Goal: Information Seeking & Learning: Understand process/instructions

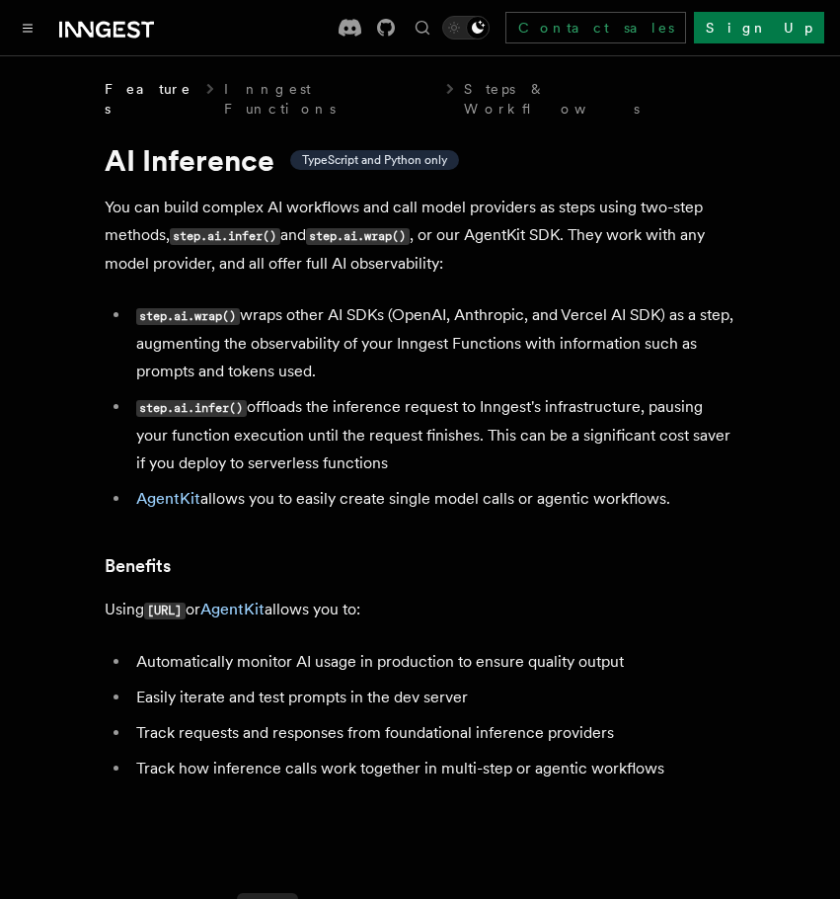
click at [199, 400] on code "step.ai.infer()" at bounding box center [191, 408] width 111 height 17
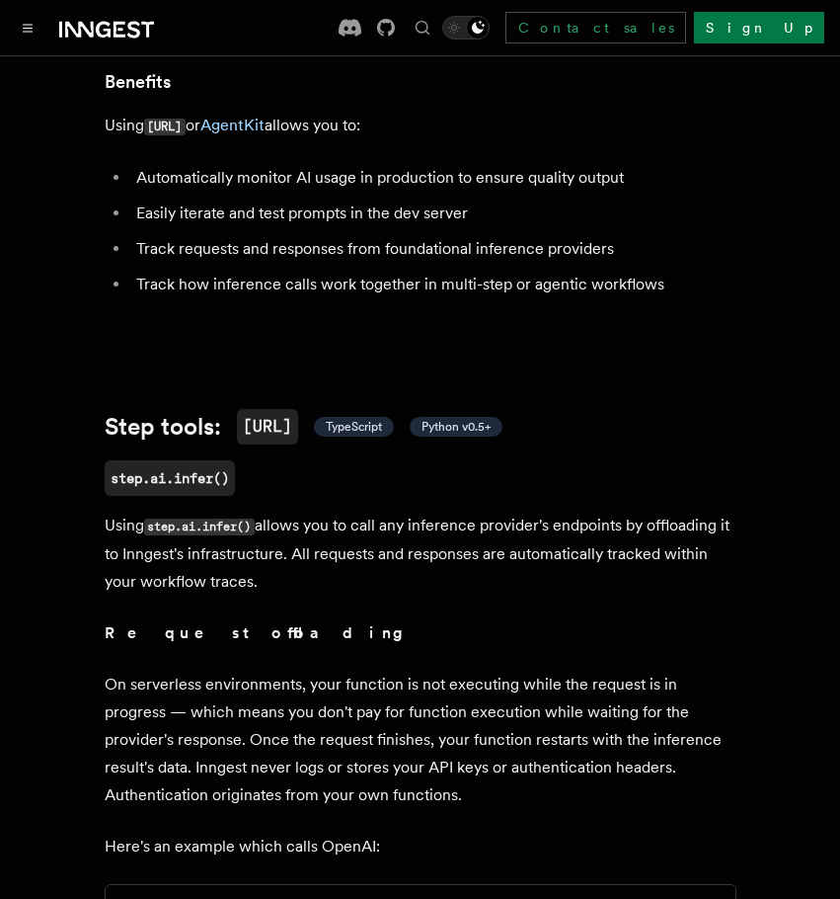
scroll to position [494, 0]
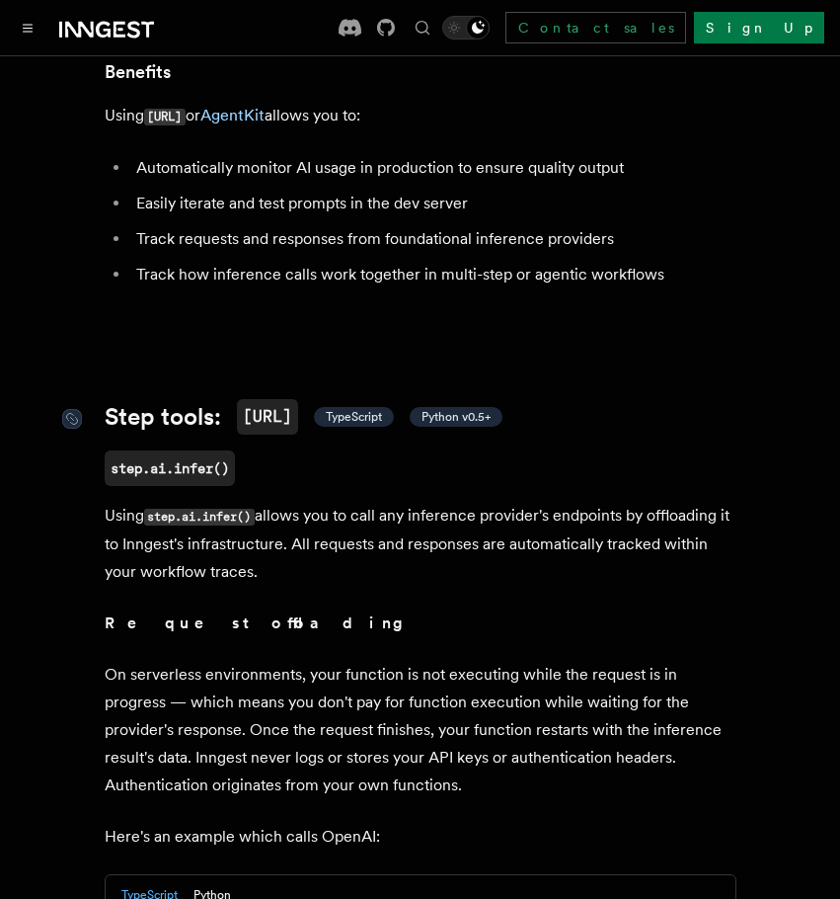
click at [272, 399] on code "[URL]" at bounding box center [267, 417] width 61 height 36
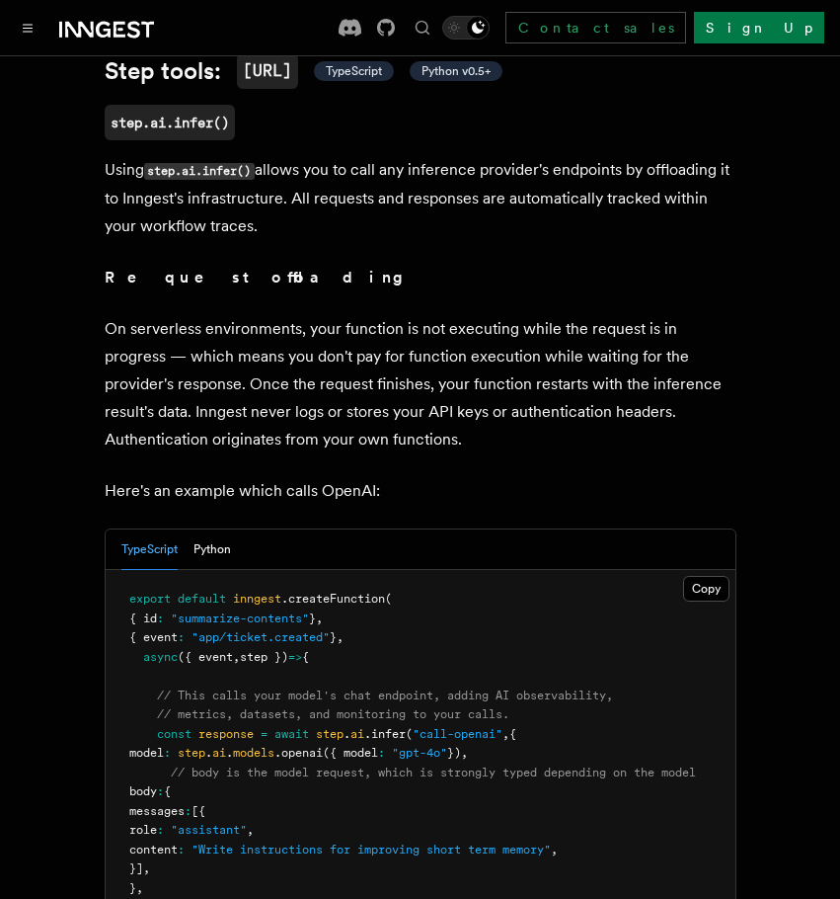
scroll to position [1074, 0]
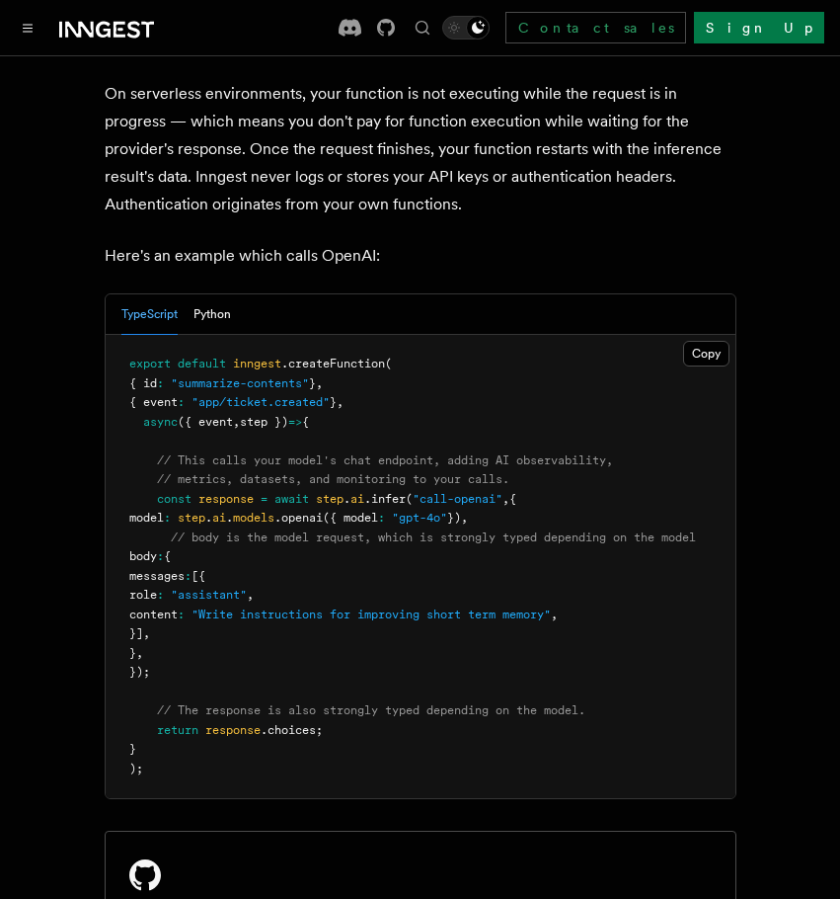
drag, startPoint x: 427, startPoint y: 479, endPoint x: 487, endPoint y: 478, distance: 60.2
click at [478, 492] on span ""call-openai"" at bounding box center [458, 499] width 90 height 14
click at [487, 492] on span ""call-openai"" at bounding box center [458, 499] width 90 height 14
click at [469, 548] on pre "export default inngest .createFunction ( { id : "summarize-contents" } , { even…" at bounding box center [421, 566] width 630 height 463
drag, startPoint x: 495, startPoint y: 497, endPoint x: 453, endPoint y: 500, distance: 41.6
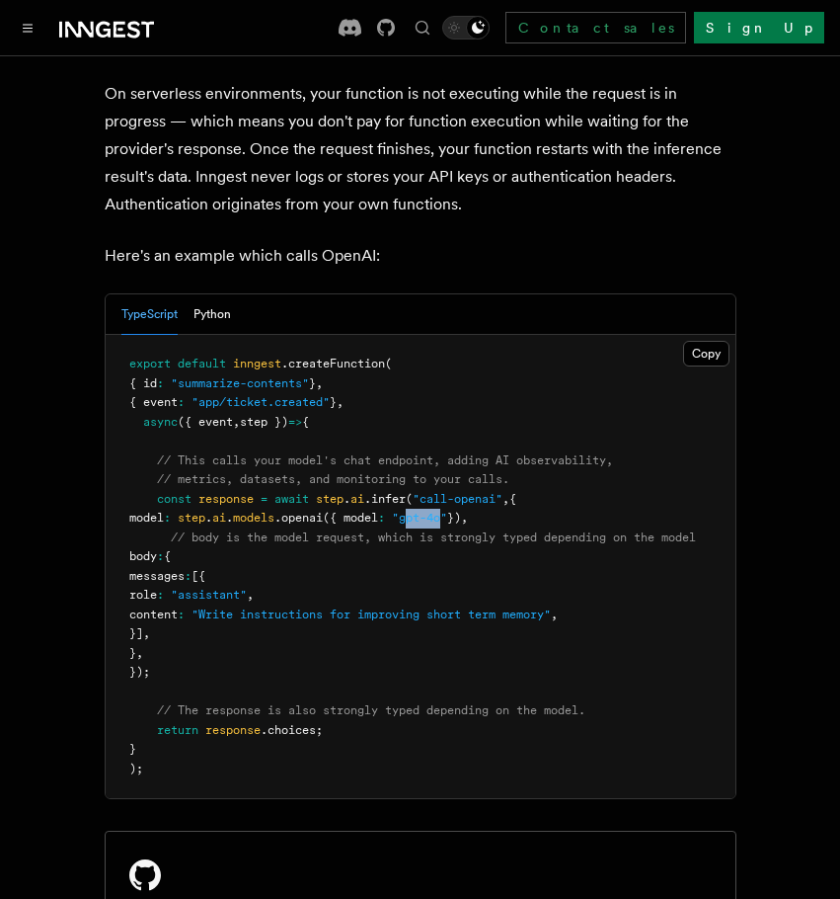
click at [447, 511] on span ""gpt-4o"" at bounding box center [419, 518] width 55 height 14
click at [429, 547] on pre "export default inngest .createFunction ( { id : "summarize-contents" } , { even…" at bounding box center [421, 566] width 630 height 463
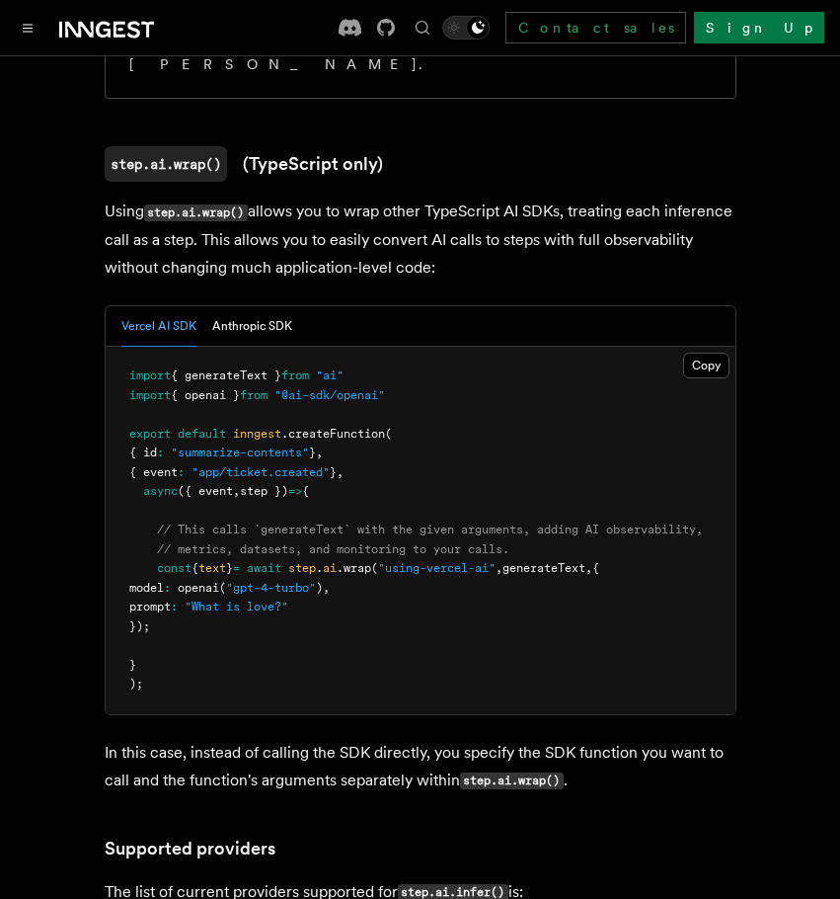
scroll to position [2259, 0]
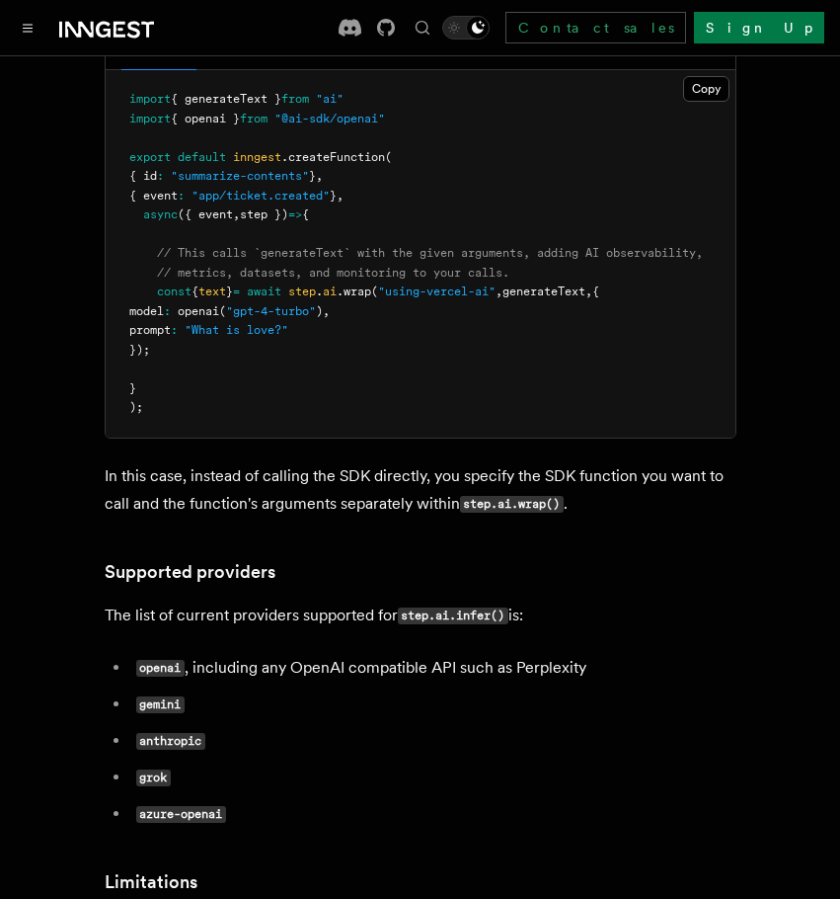
click at [164, 660] on code "openai" at bounding box center [160, 668] width 48 height 17
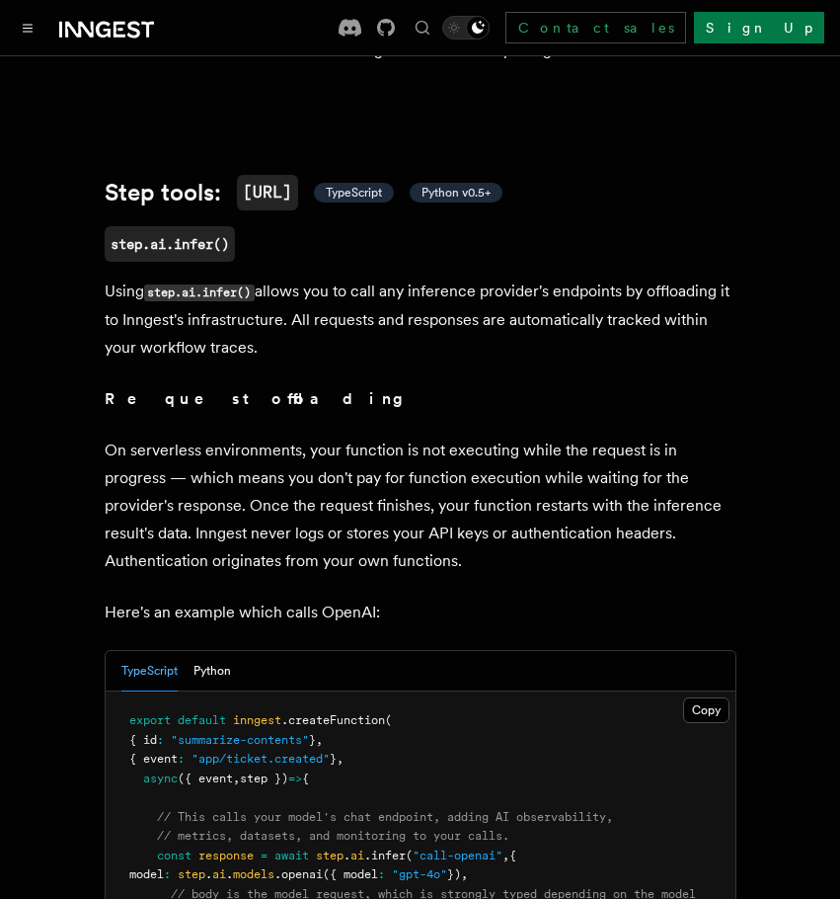
scroll to position [889, 0]
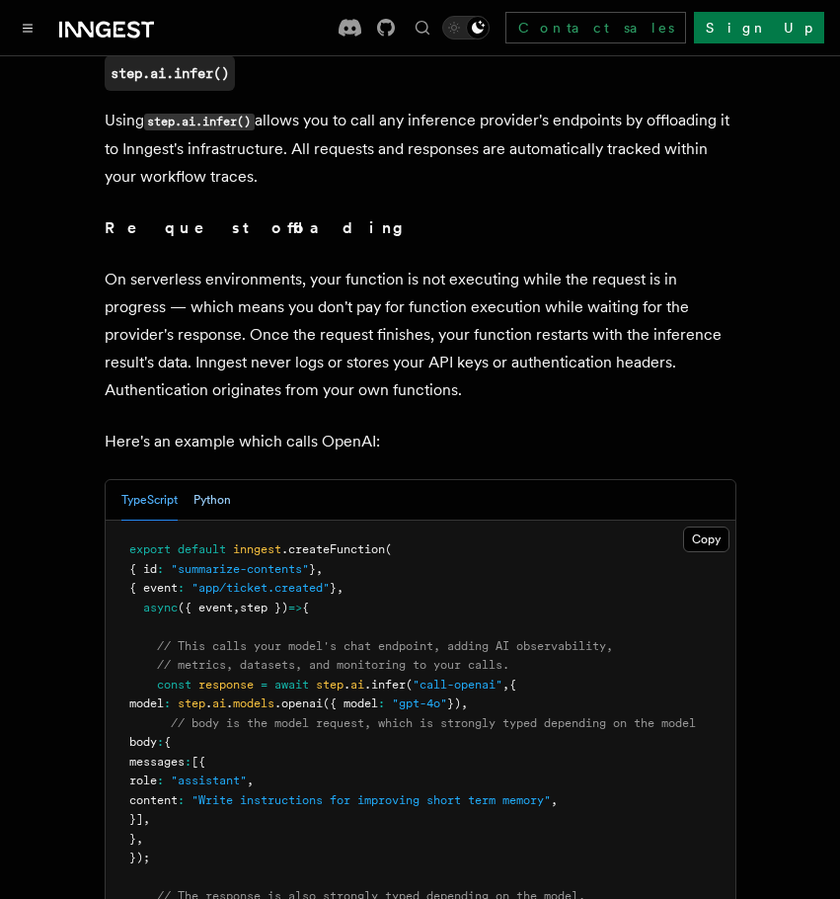
click at [223, 483] on button "Python" at bounding box center [213, 500] width 38 height 40
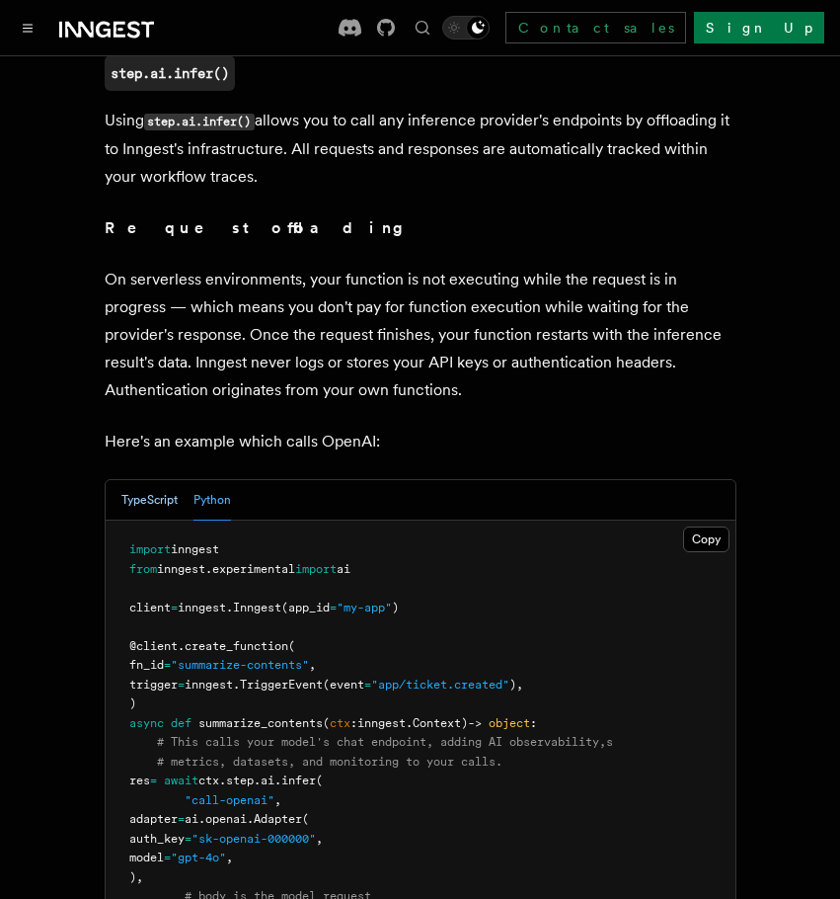
click at [165, 480] on button "TypeScript" at bounding box center [149, 500] width 56 height 40
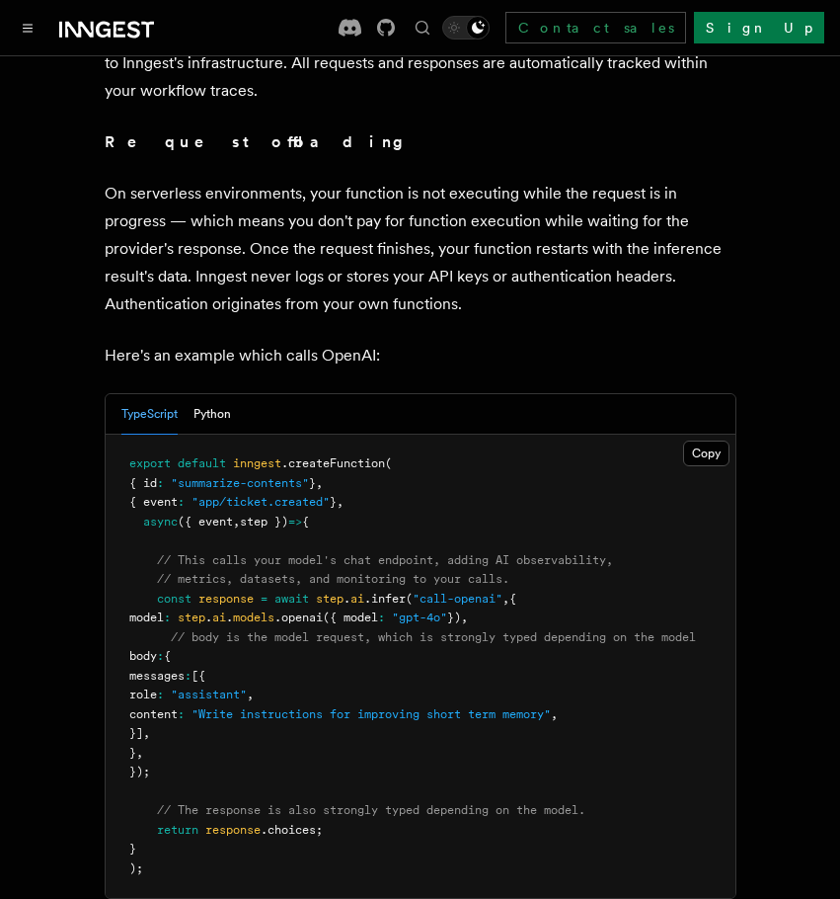
scroll to position [1086, 0]
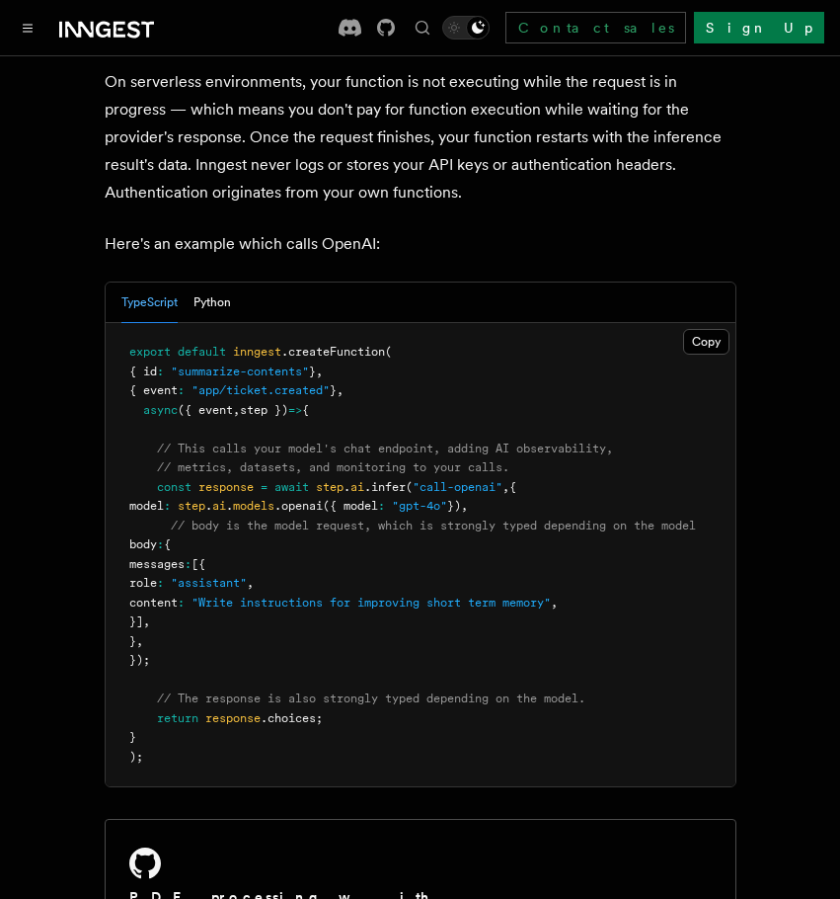
click at [249, 520] on pre "export default inngest .createFunction ( { id : "summarize-contents" } , { even…" at bounding box center [421, 554] width 630 height 463
drag, startPoint x: 193, startPoint y: 616, endPoint x: 169, endPoint y: 531, distance: 88.2
click at [169, 531] on pre "export default inngest .createFunction ( { id : "summarize-contents" } , { even…" at bounding box center [421, 554] width 630 height 463
copy code "body : { messages : [{ role : "assistant" , content : "Write instructions for i…"
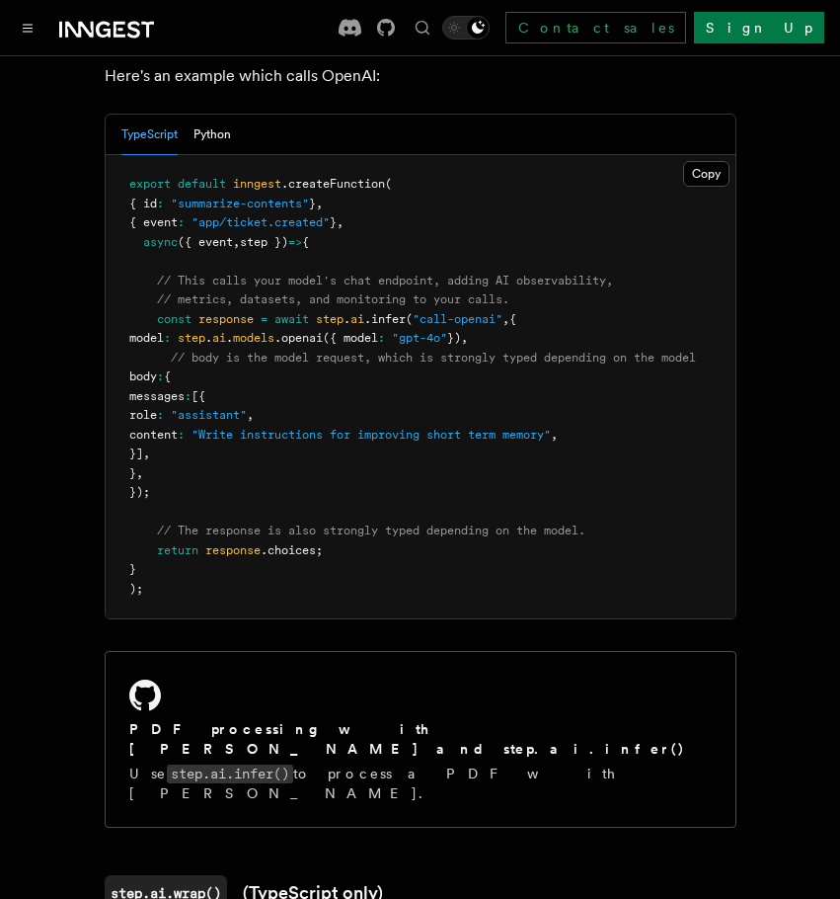
scroll to position [1382, 0]
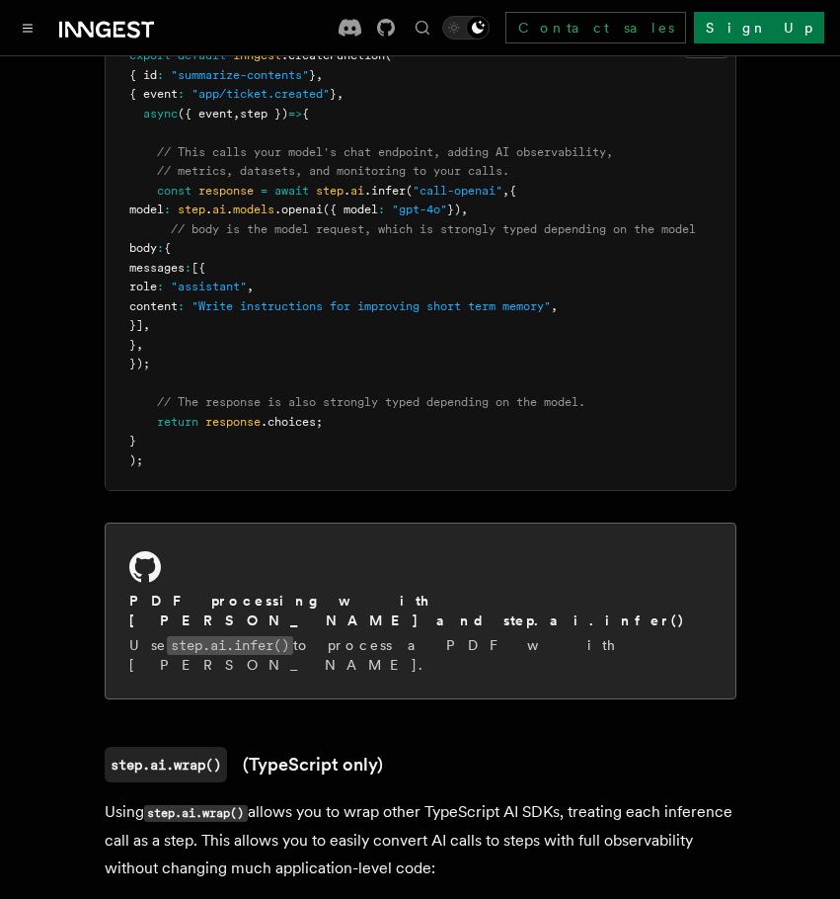
click at [264, 636] on code "step.ai.infer()" at bounding box center [230, 645] width 126 height 19
